Goal: Communication & Community: Share content

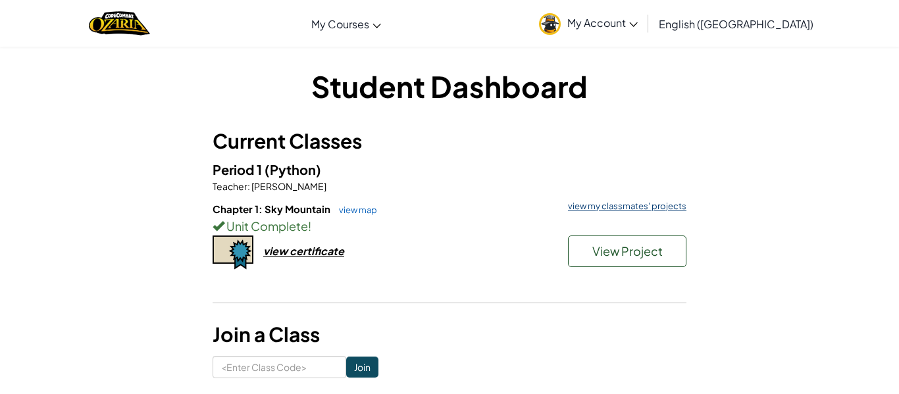
click at [626, 206] on link "view my classmates' projects" at bounding box center [623, 206] width 125 height 9
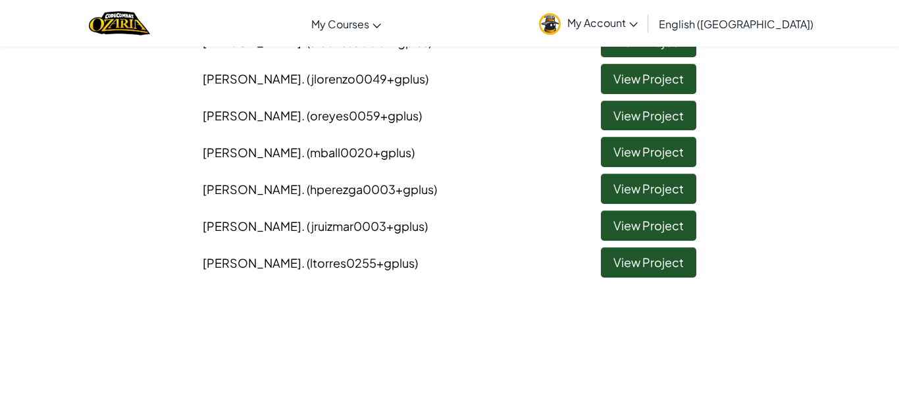
scroll to position [387, 0]
